Goal: Task Accomplishment & Management: Use online tool/utility

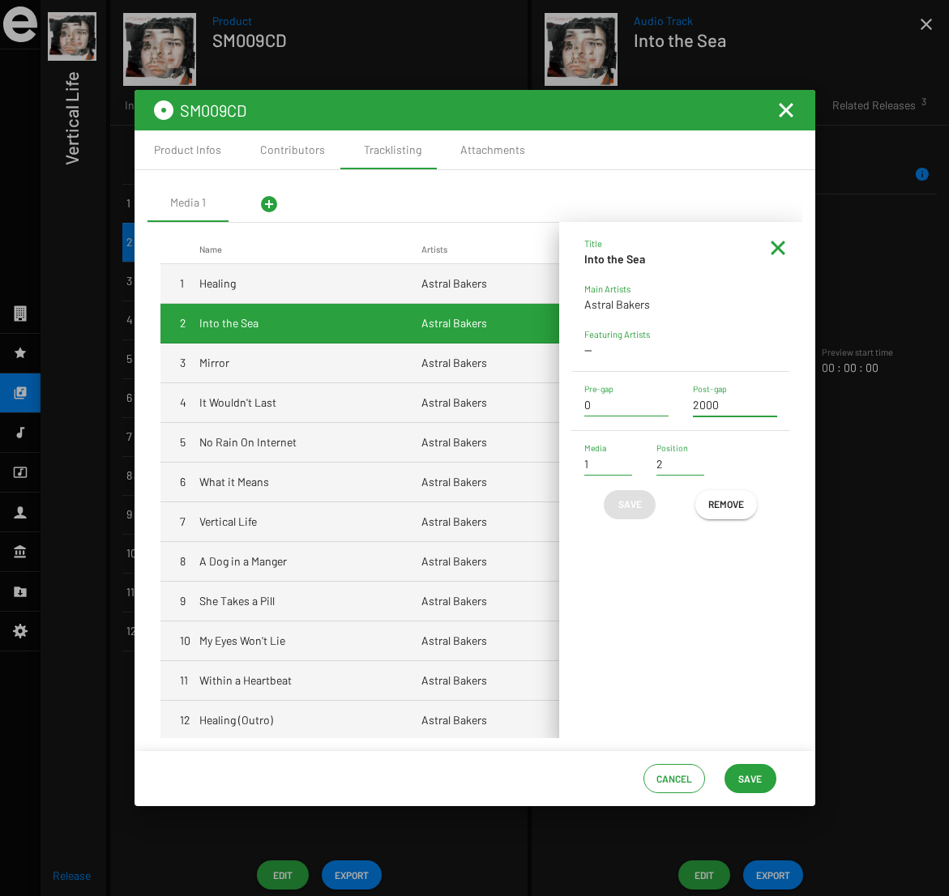
click at [737, 404] on input "2000" at bounding box center [735, 405] width 84 height 13
type input "2000"
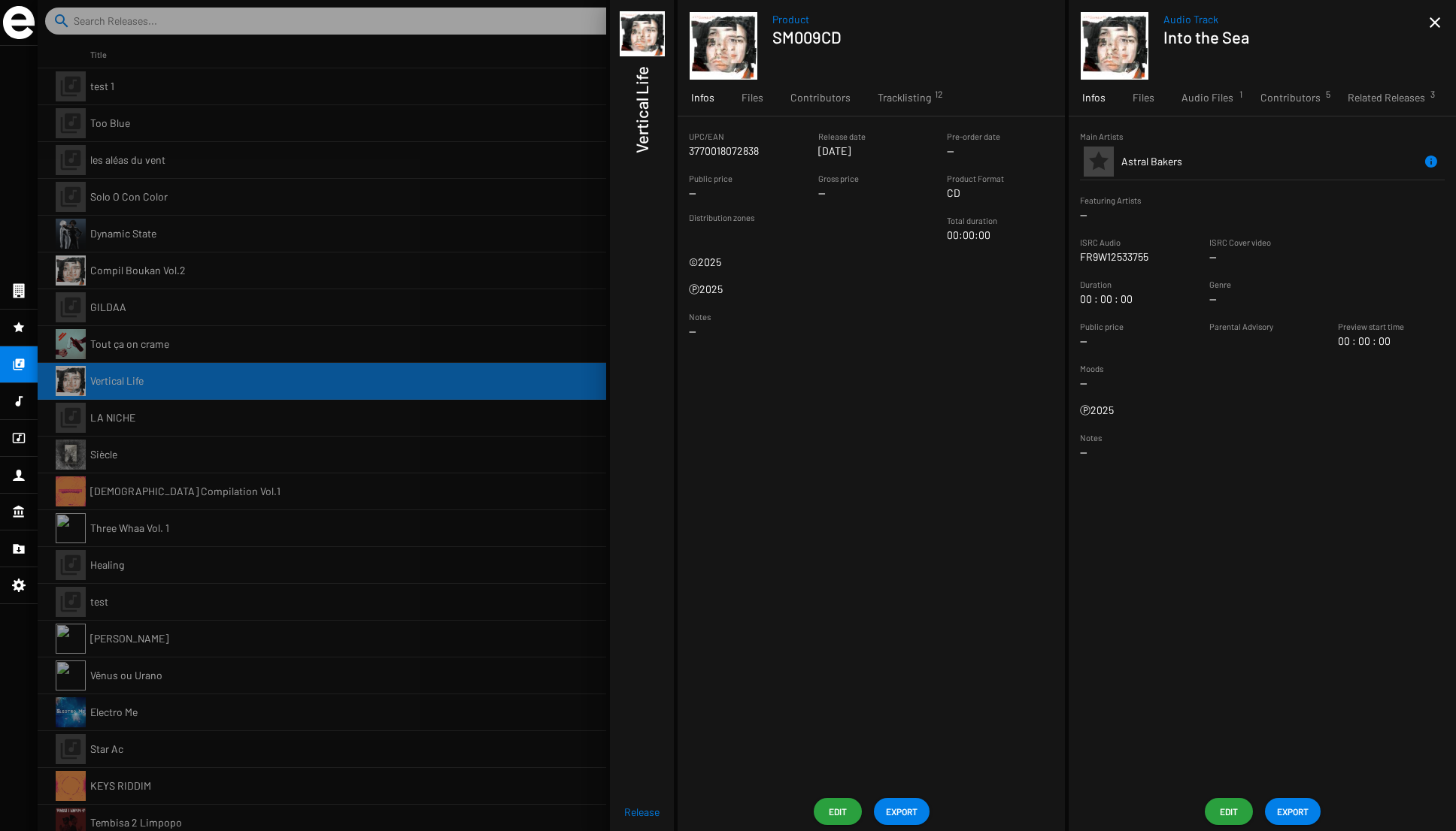
click at [838, 807] on span "Edit" at bounding box center [838, 812] width 24 height 27
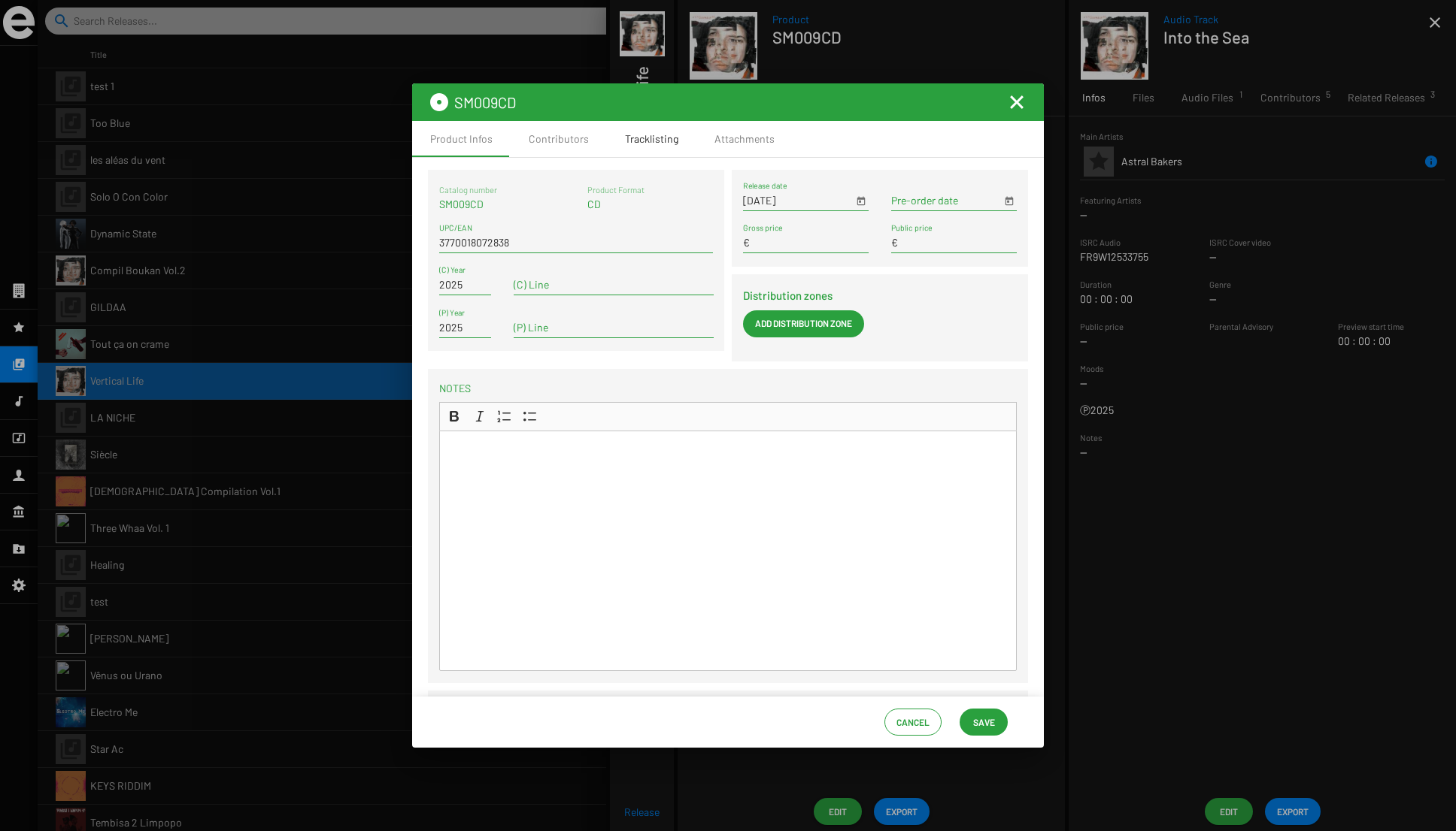
click at [651, 138] on div "Tracklisting" at bounding box center [651, 139] width 54 height 15
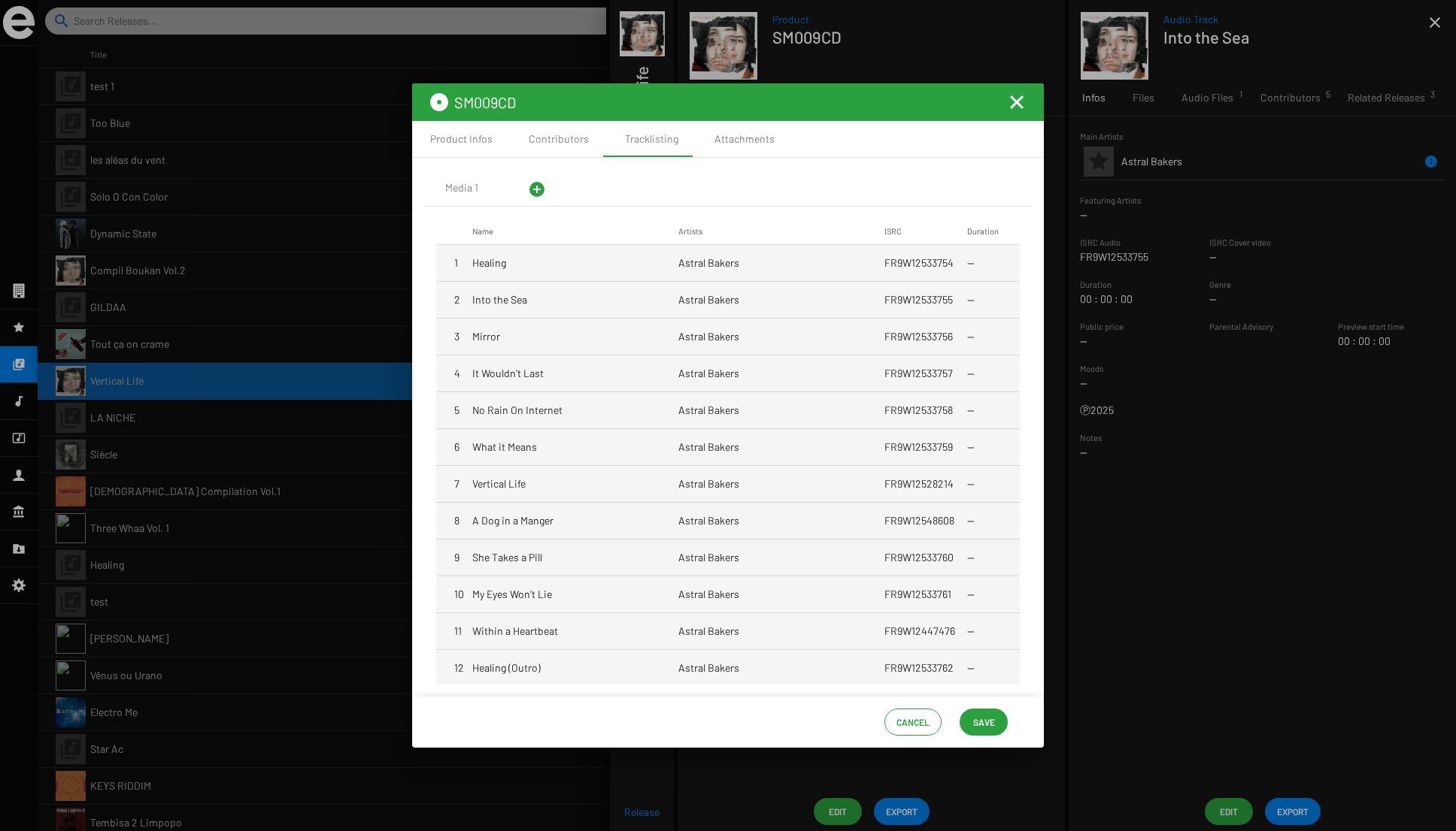
click at [702, 263] on mat-cell "Astral Bakers" at bounding box center [781, 262] width 206 height 36
